Goal: Information Seeking & Learning: Learn about a topic

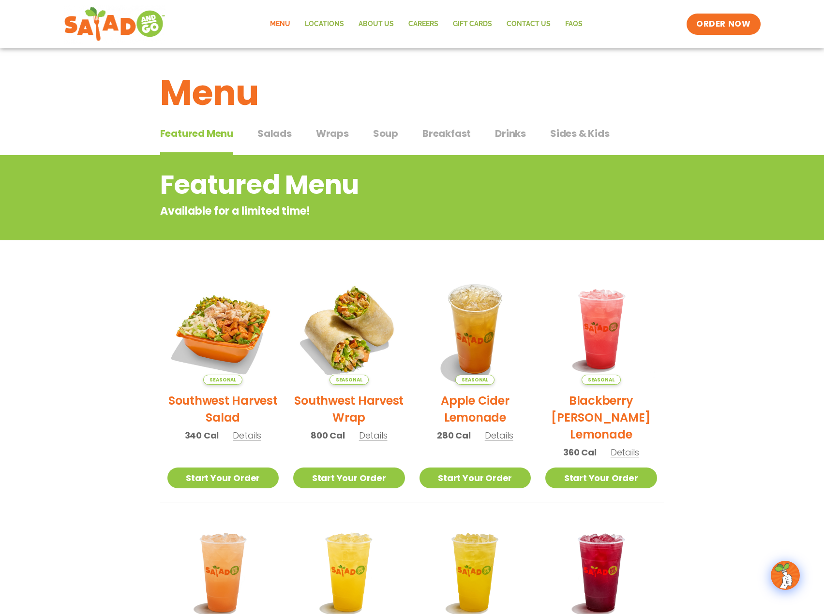
click at [336, 135] on span "Wraps" at bounding box center [332, 133] width 33 height 15
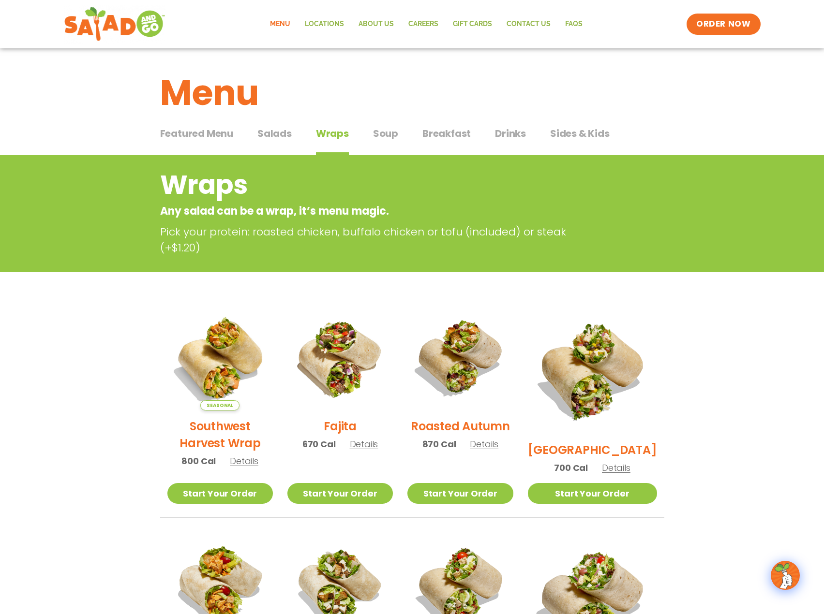
click at [192, 141] on button "Featured Menu Featured Menu" at bounding box center [196, 140] width 73 height 29
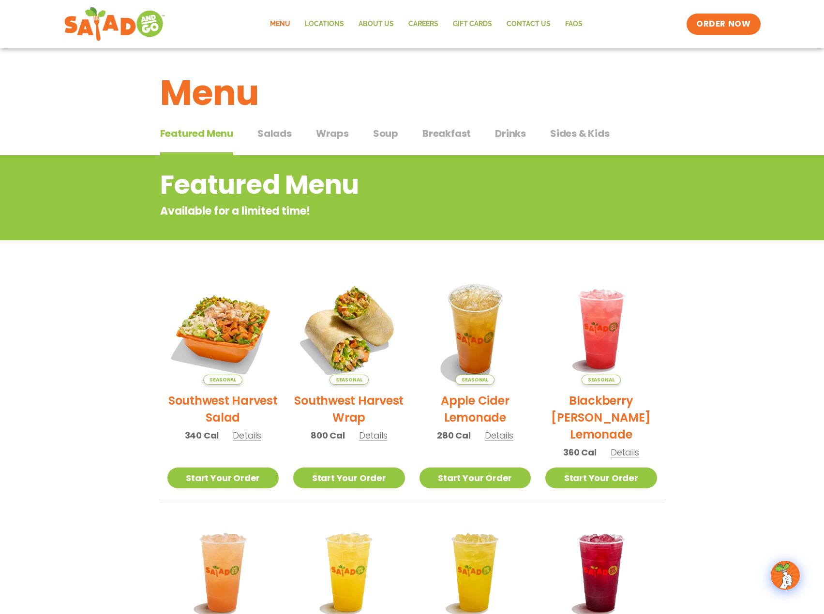
click at [268, 138] on span "Salads" at bounding box center [274, 133] width 34 height 15
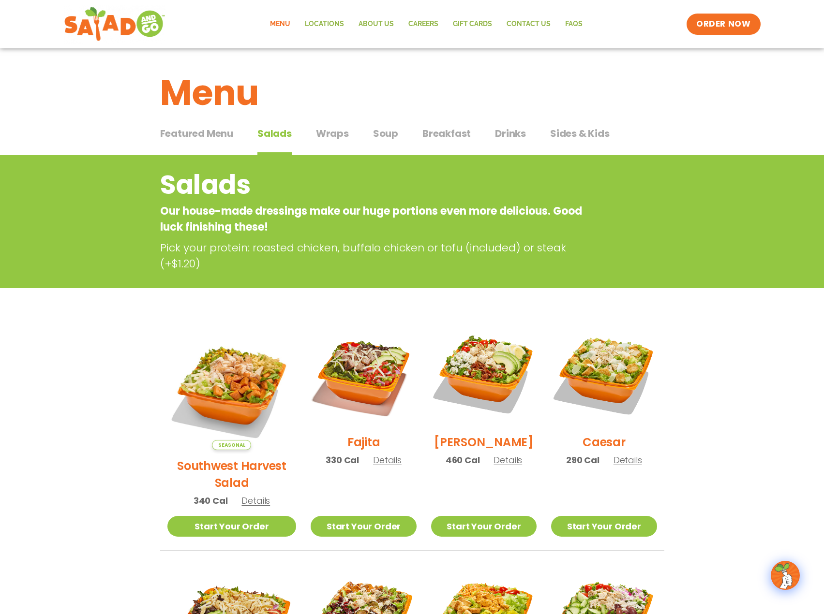
click at [332, 139] on span "Wraps" at bounding box center [332, 133] width 33 height 15
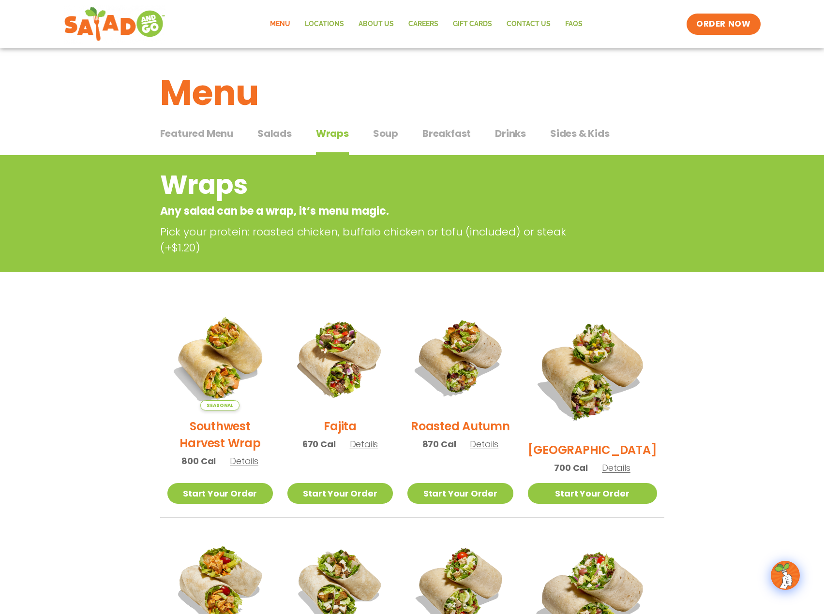
click at [443, 135] on span "Breakfast" at bounding box center [446, 133] width 48 height 15
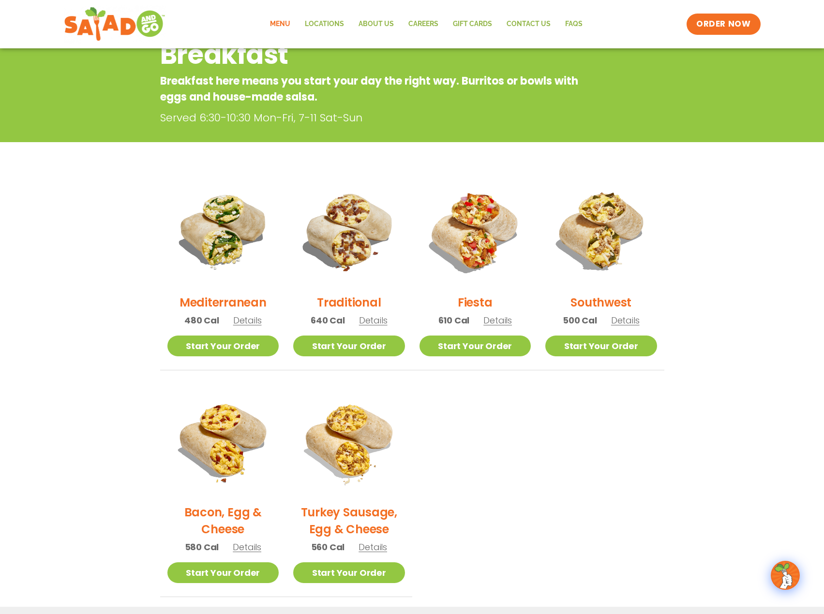
scroll to position [145, 0]
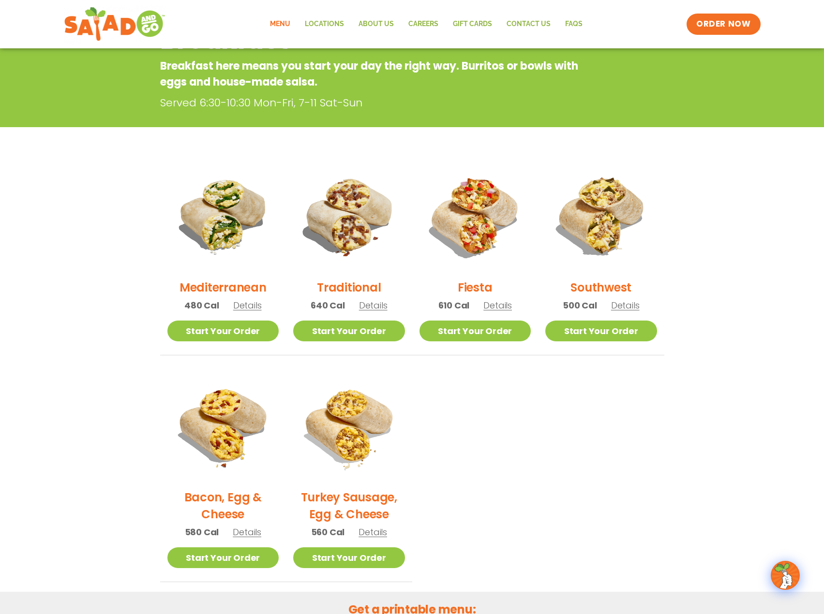
click at [722, 272] on section "Breakfast Breakfast here means you start your day the right way. Burritos or bo…" at bounding box center [412, 296] width 824 height 572
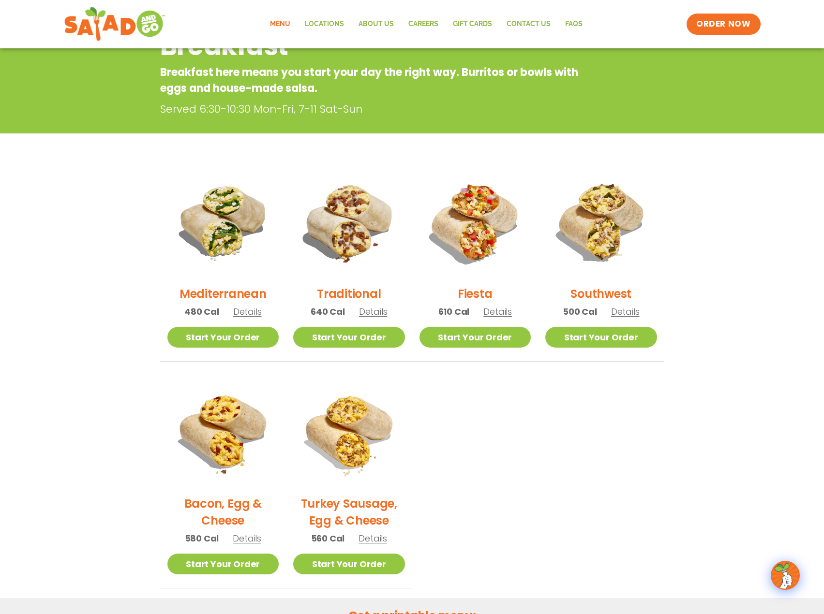
scroll to position [0, 0]
